Goal: Information Seeking & Learning: Learn about a topic

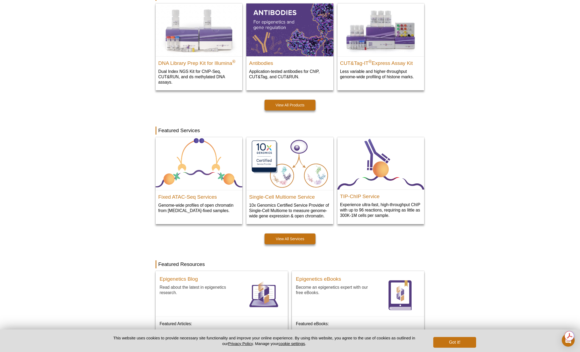
scroll to position [161, 0]
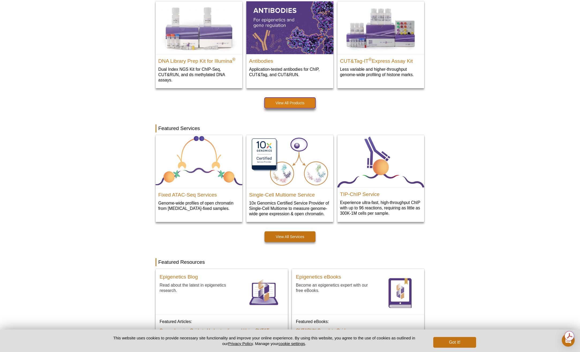
click at [303, 101] on link "View All Products" at bounding box center [290, 103] width 51 height 11
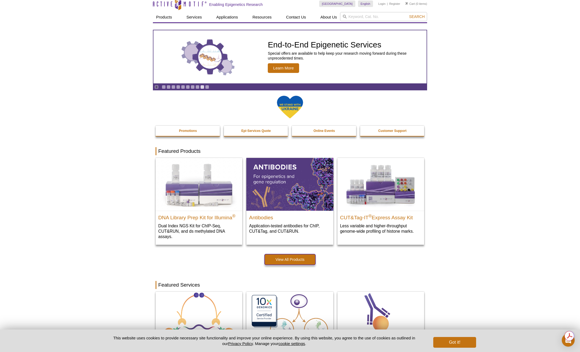
scroll to position [0, 0]
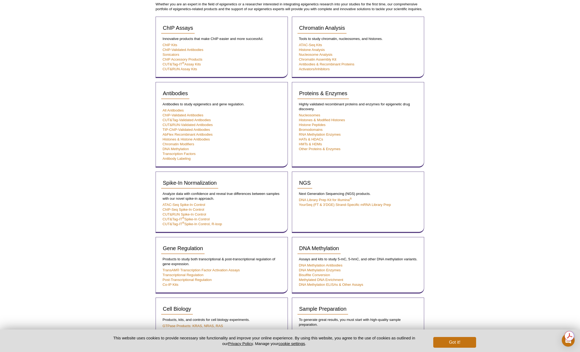
scroll to position [80, 0]
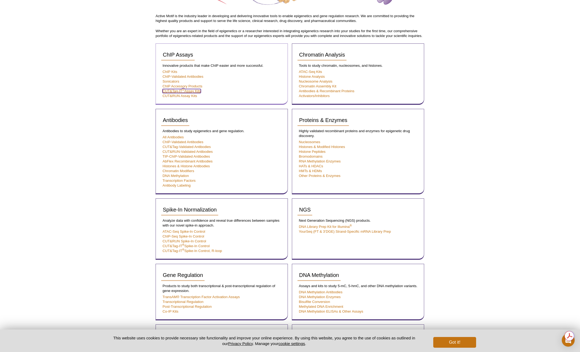
click at [173, 90] on link "CUT&Tag-IT ® Assay Kits" at bounding box center [182, 91] width 38 height 4
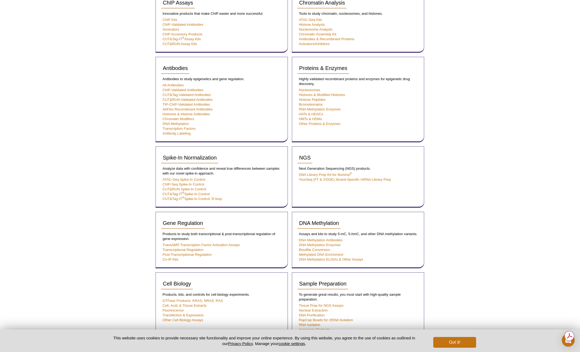
scroll to position [80, 0]
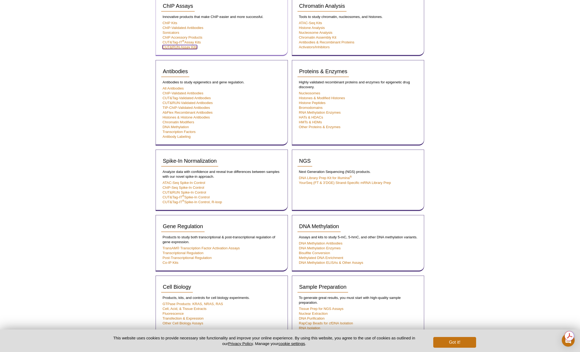
click at [173, 47] on link "CUT&RUN Assay Kits" at bounding box center [180, 47] width 35 height 4
click at [169, 47] on link "CUT&RUN Assay Kits" at bounding box center [180, 47] width 35 height 4
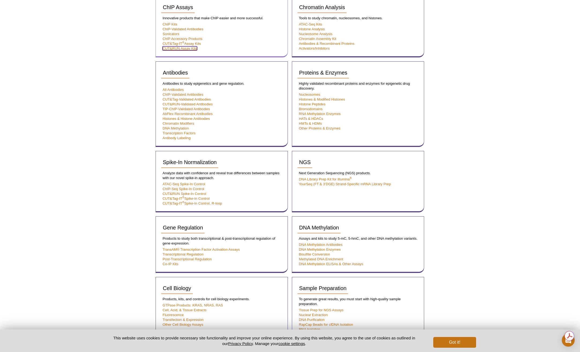
click at [169, 47] on link "CUT&RUN Assay Kits" at bounding box center [180, 48] width 35 height 4
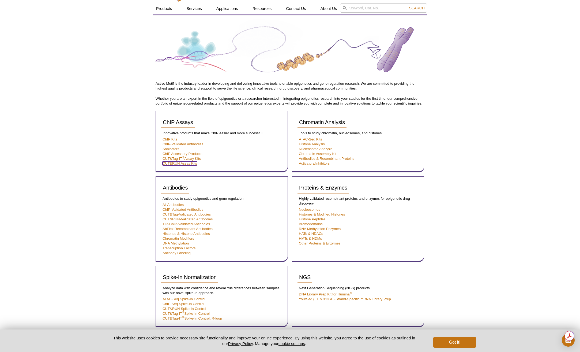
scroll to position [0, 0]
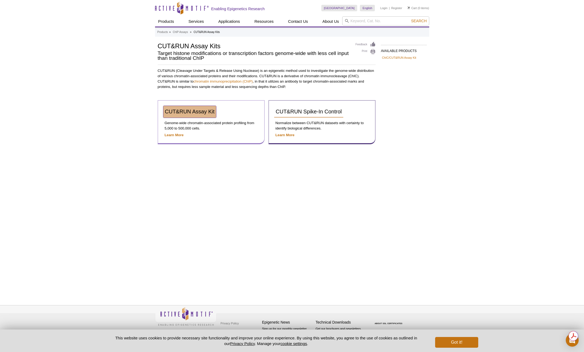
click at [200, 111] on span "CUT&RUN Assay Kit" at bounding box center [190, 111] width 50 height 6
click at [180, 135] on strong "Learn More" at bounding box center [174, 135] width 19 height 4
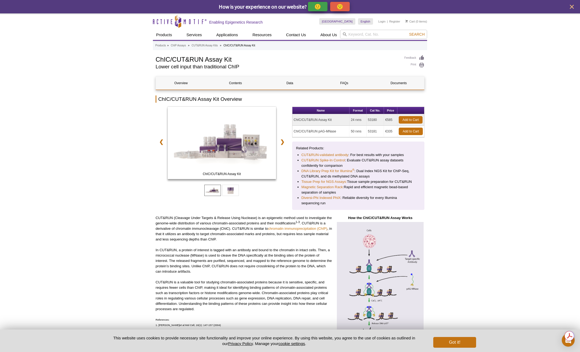
scroll to position [134, 0]
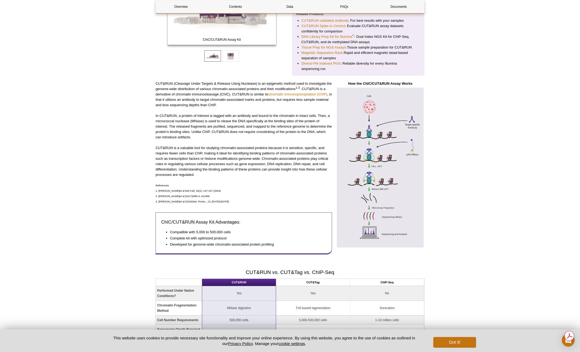
click at [374, 166] on img at bounding box center [380, 168] width 88 height 160
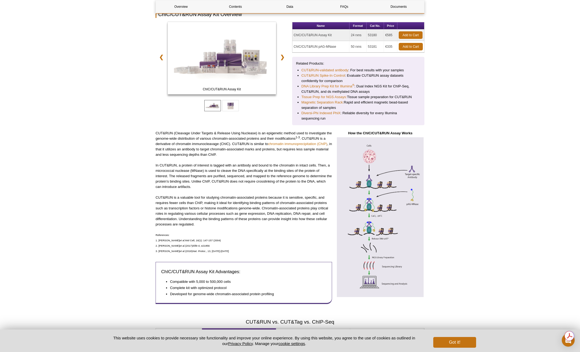
scroll to position [0, 0]
